Goal: Task Accomplishment & Management: Use online tool/utility

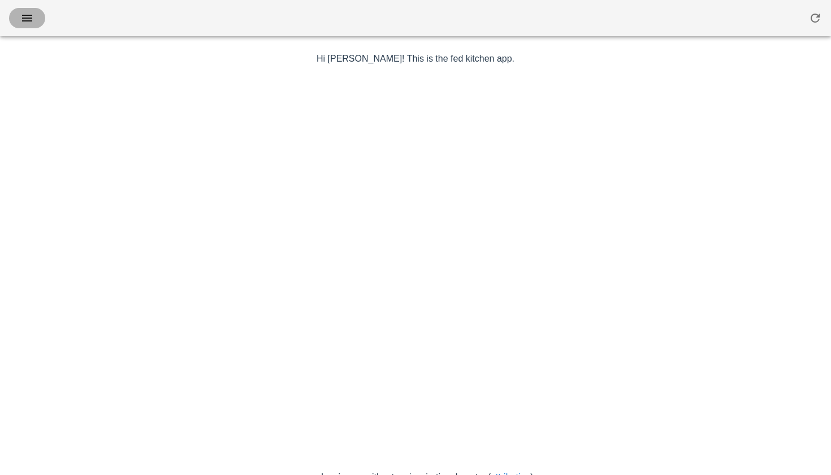
click at [14, 12] on button "button" at bounding box center [27, 18] width 36 height 20
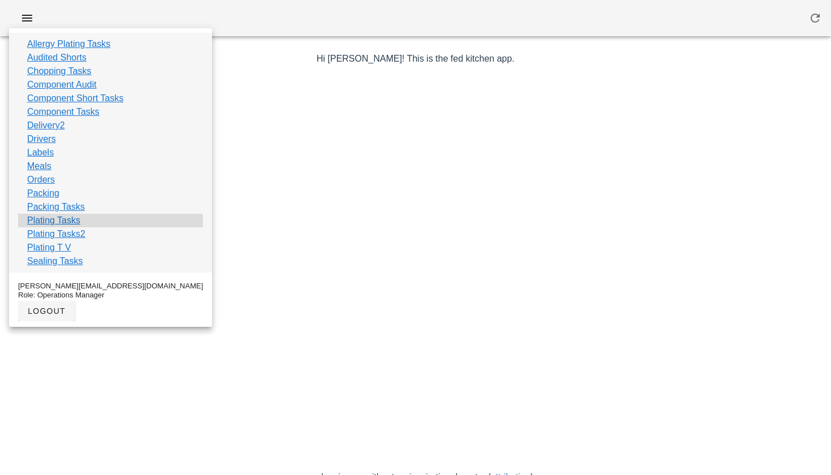
click at [51, 220] on link "Plating Tasks" at bounding box center [53, 221] width 53 height 14
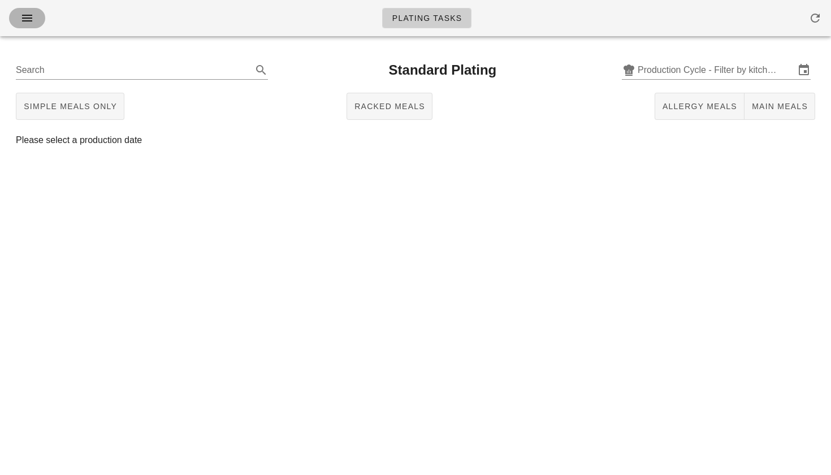
click at [28, 20] on icon "button" at bounding box center [27, 18] width 14 height 14
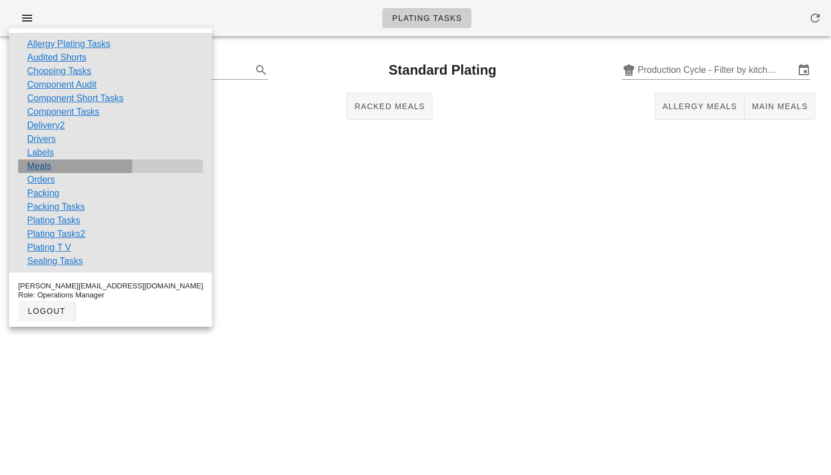
click at [47, 168] on link "Meals" at bounding box center [39, 166] width 24 height 14
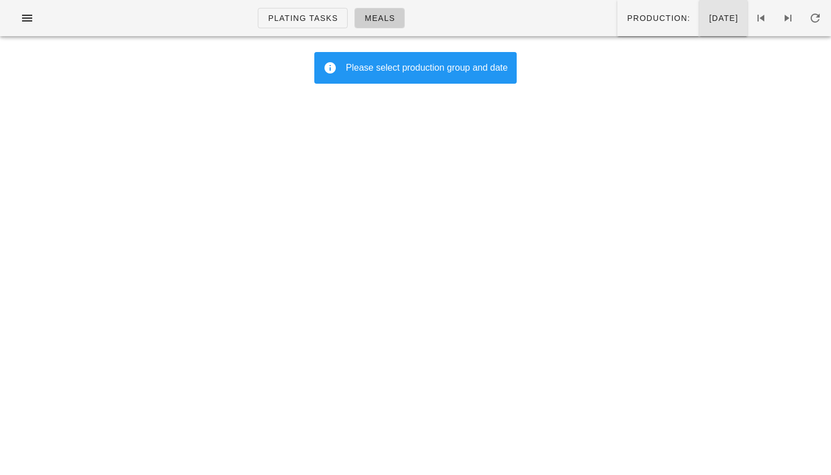
click at [708, 15] on span "Sunday Sep 07" at bounding box center [723, 18] width 30 height 9
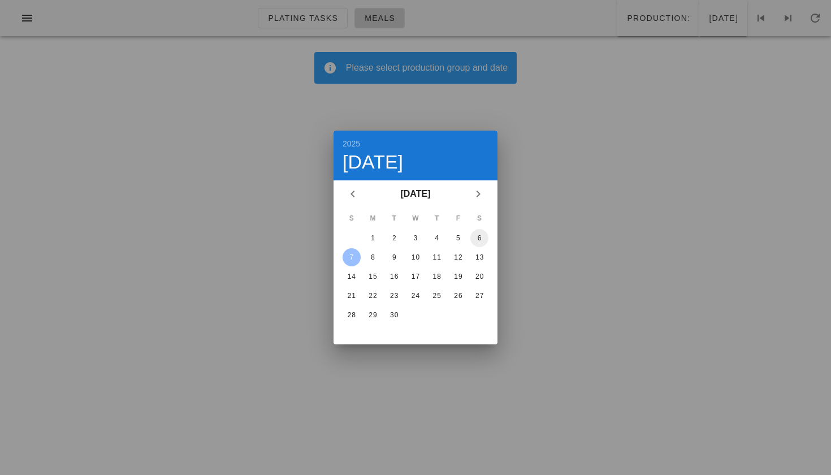
click at [476, 244] on button "6" at bounding box center [479, 238] width 18 height 18
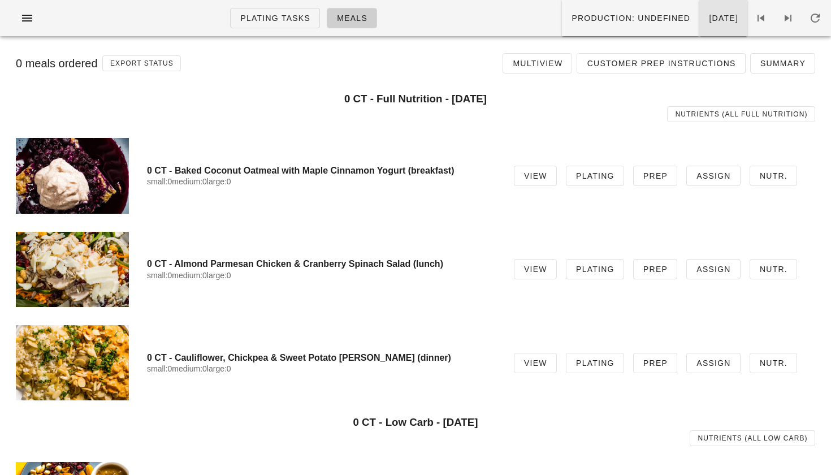
click at [708, 14] on span "[DATE]" at bounding box center [723, 18] width 30 height 9
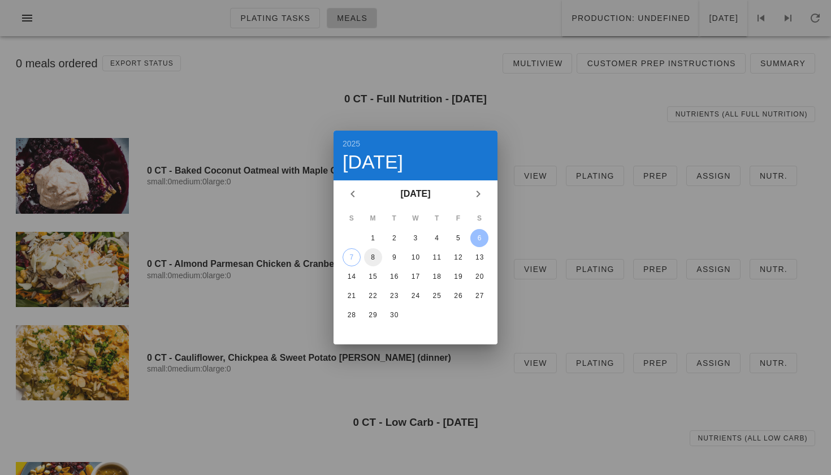
click at [375, 256] on div "8" at bounding box center [373, 257] width 18 height 8
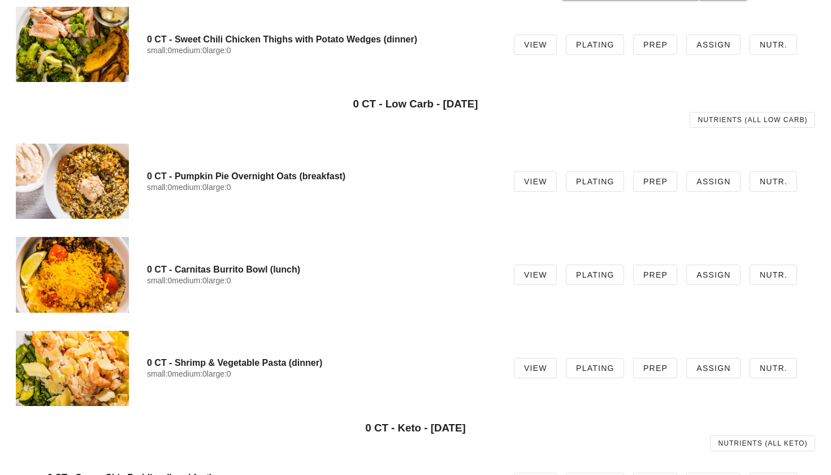
scroll to position [319, 0]
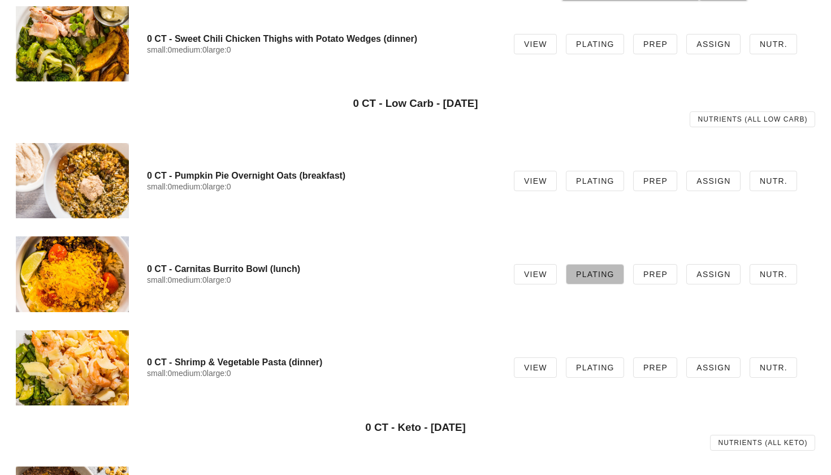
click at [609, 282] on link "Plating" at bounding box center [595, 274] width 58 height 20
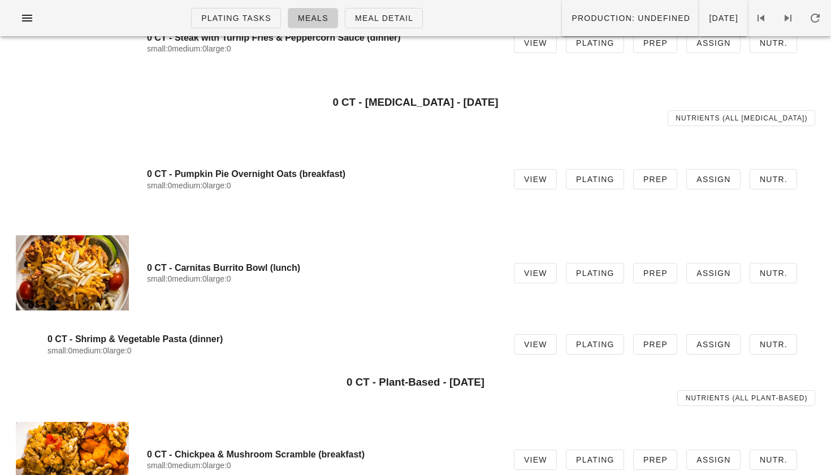
scroll to position [834, 0]
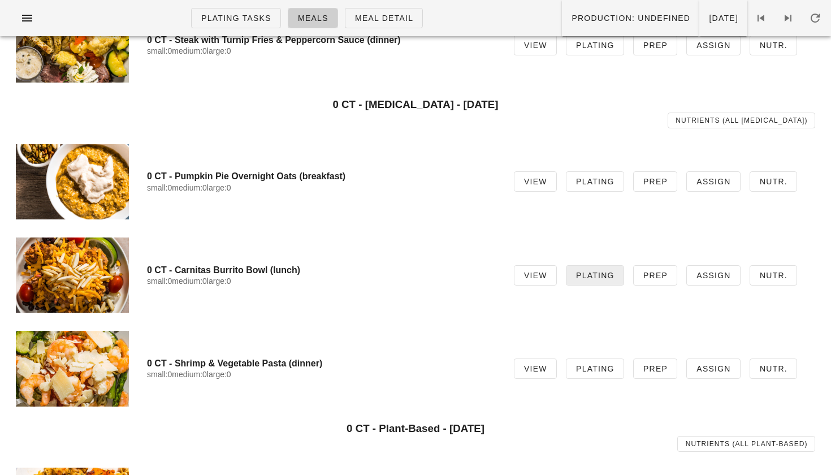
click at [599, 283] on link "Plating" at bounding box center [595, 275] width 58 height 20
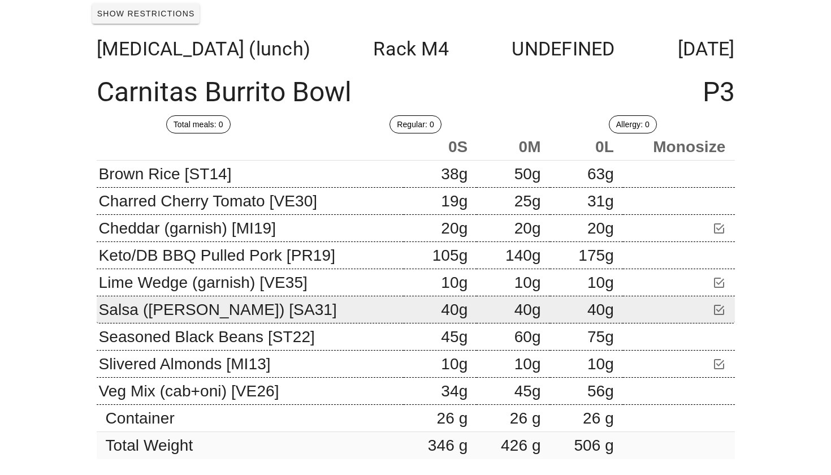
scroll to position [53, 0]
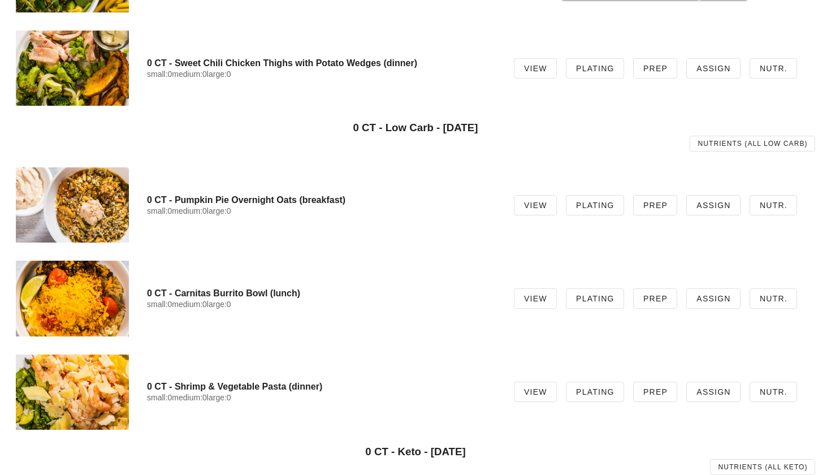
scroll to position [301, 0]
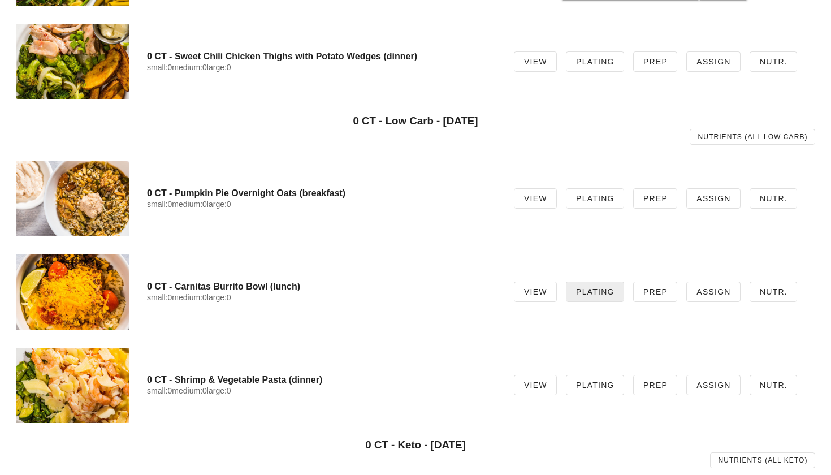
click at [590, 290] on span "Plating" at bounding box center [594, 291] width 39 height 9
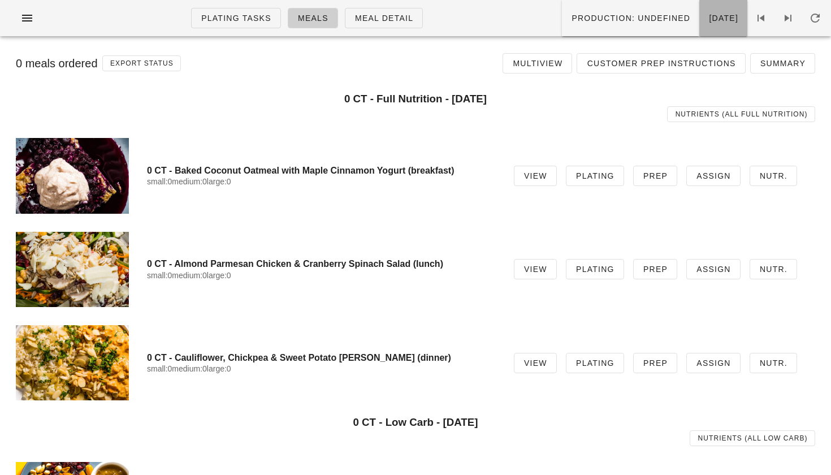
click at [708, 21] on span "[DATE]" at bounding box center [723, 18] width 30 height 9
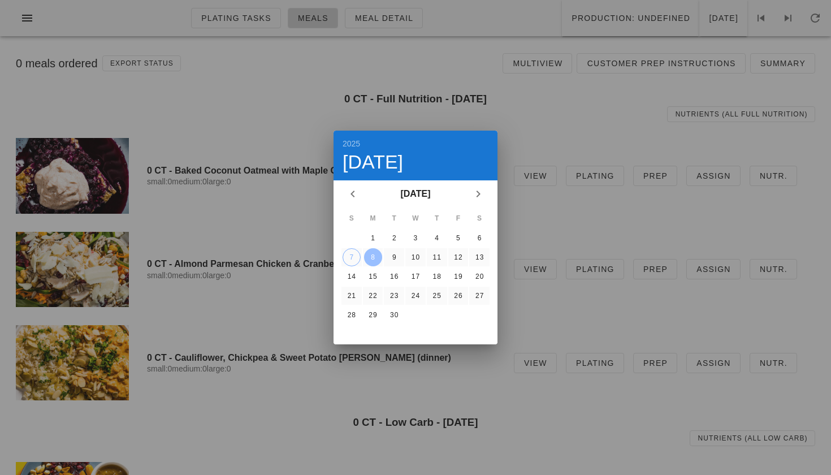
click at [371, 257] on div "8" at bounding box center [373, 257] width 18 height 8
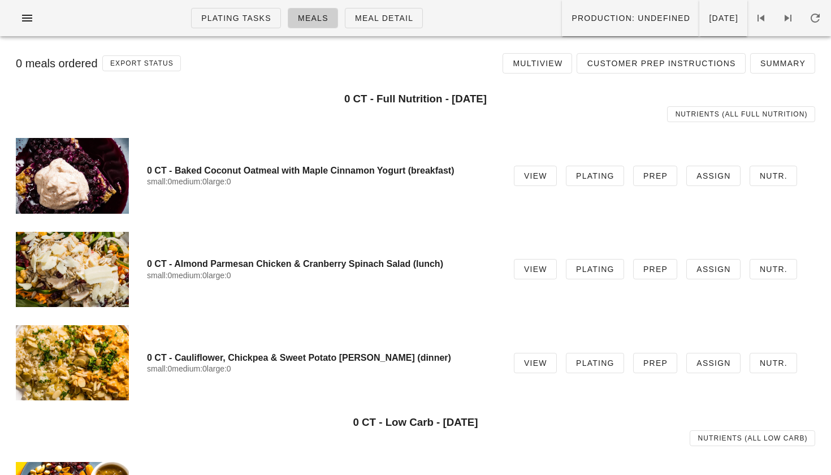
click at [485, 219] on div "0 CT - Baked Coconut Oatmeal with Maple Cinnamon Yogurt (breakfast) small:0 med…" at bounding box center [415, 175] width 817 height 93
click at [699, 22] on button "[DATE]" at bounding box center [723, 18] width 48 height 36
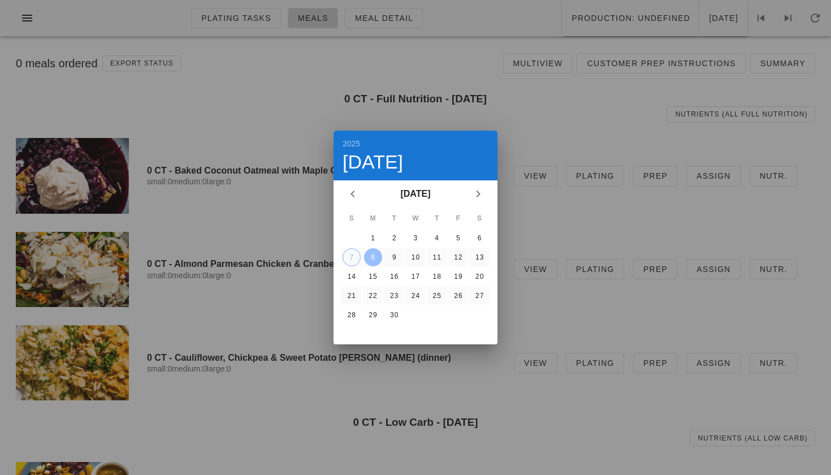
click at [369, 254] on div "8" at bounding box center [373, 257] width 18 height 8
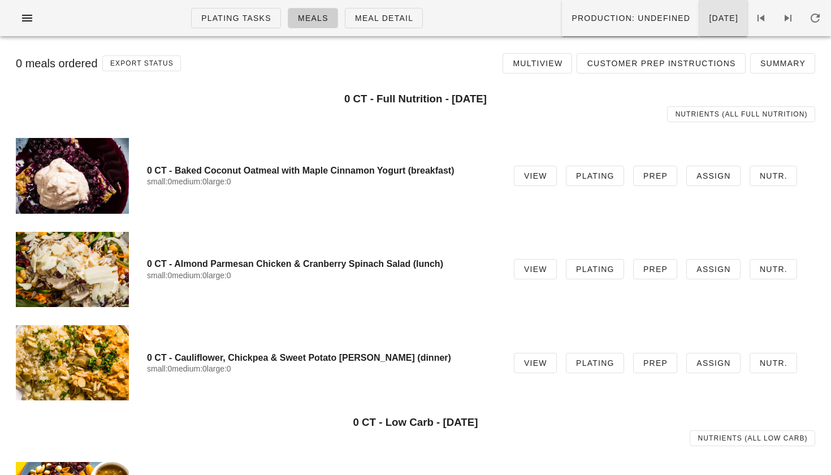
click at [699, 29] on button "[DATE]" at bounding box center [723, 18] width 48 height 36
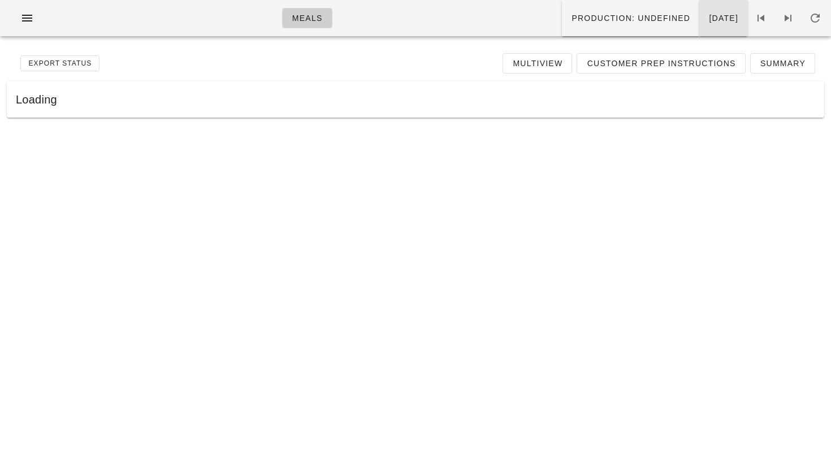
click at [699, 26] on button "[DATE]" at bounding box center [723, 18] width 48 height 36
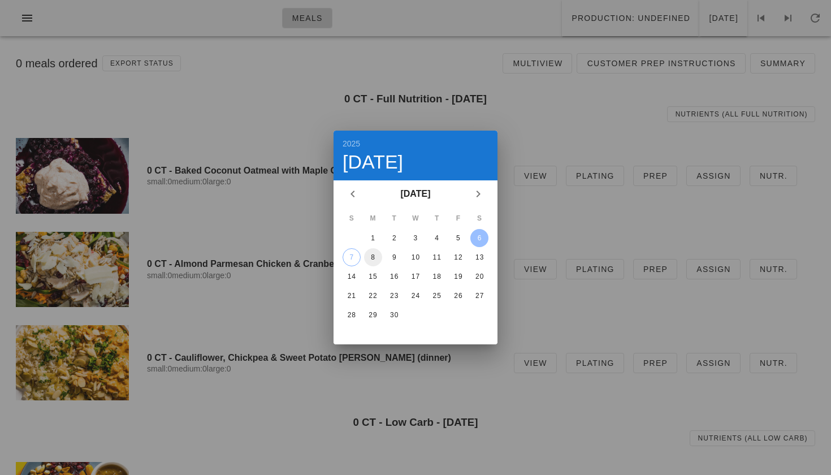
click at [372, 257] on div "8" at bounding box center [373, 257] width 18 height 8
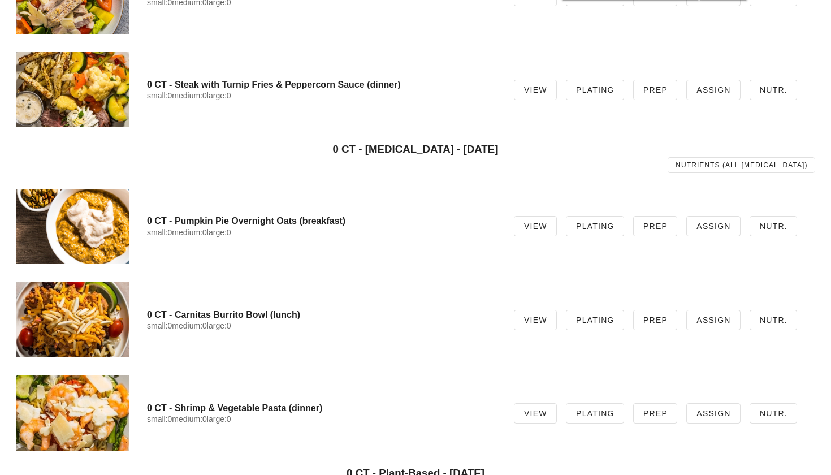
scroll to position [929, 0]
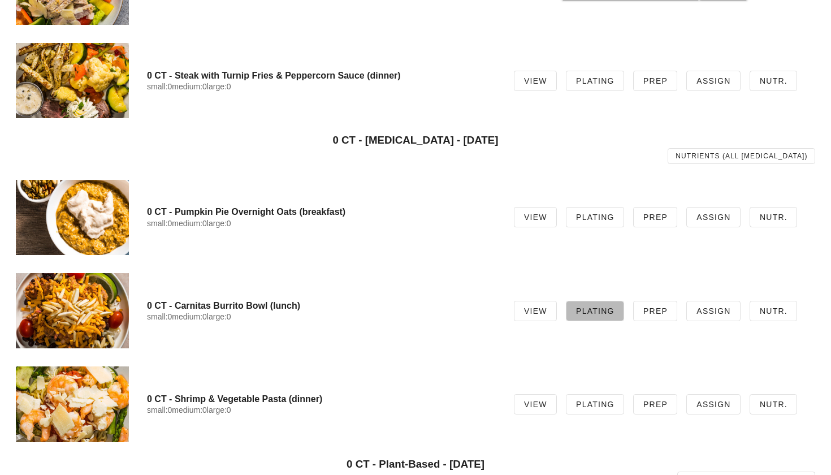
click at [598, 312] on span "Plating" at bounding box center [594, 310] width 39 height 9
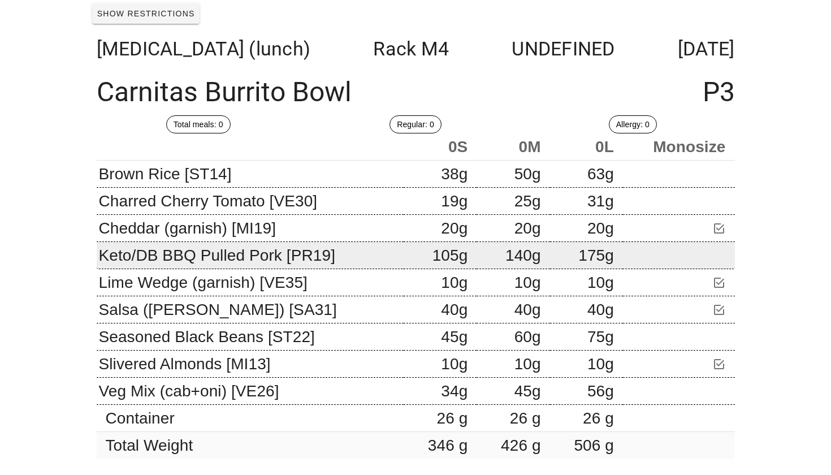
scroll to position [53, 0]
